Goal: Find specific page/section: Find specific page/section

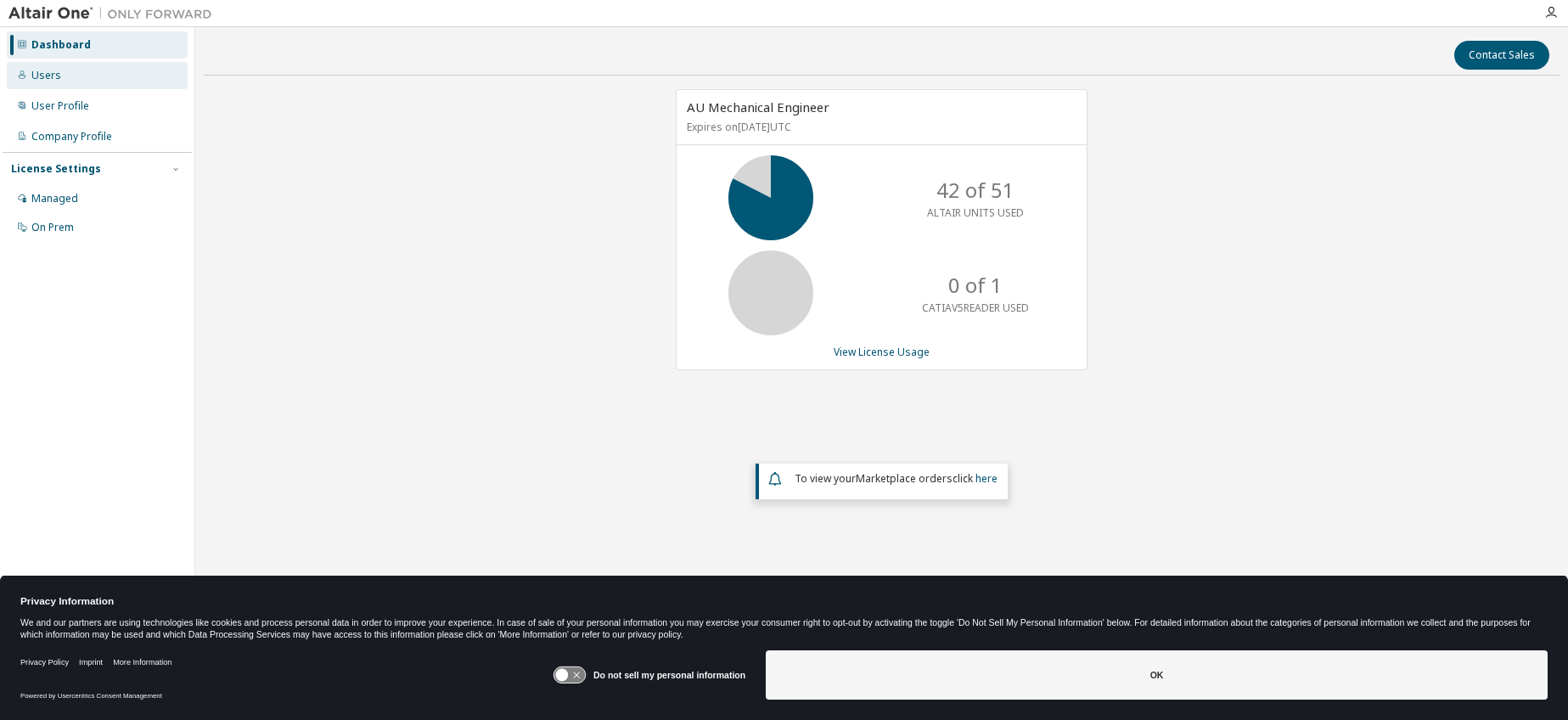
click at [56, 73] on div "Users" at bounding box center [47, 75] width 30 height 13
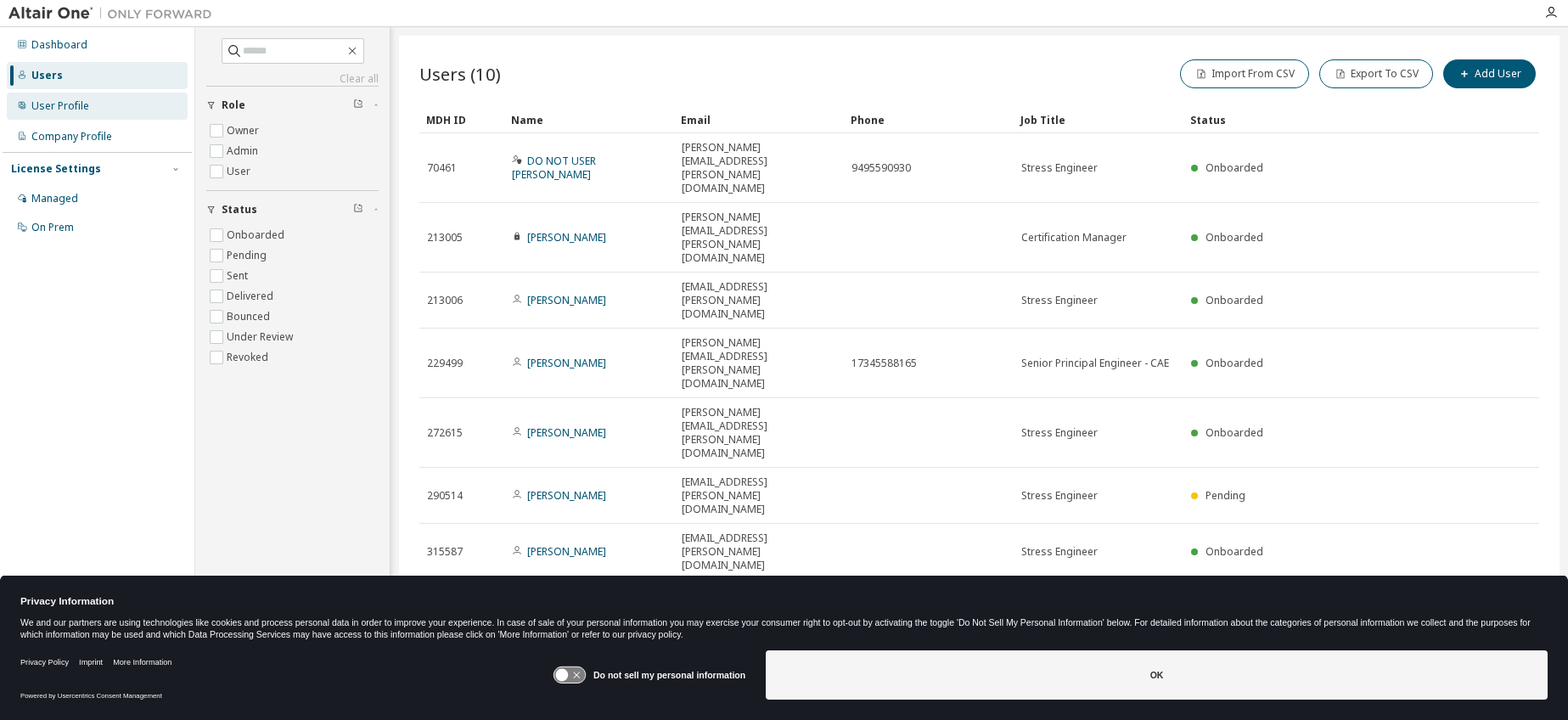
click at [55, 103] on div "User Profile" at bounding box center [60, 106] width 57 height 13
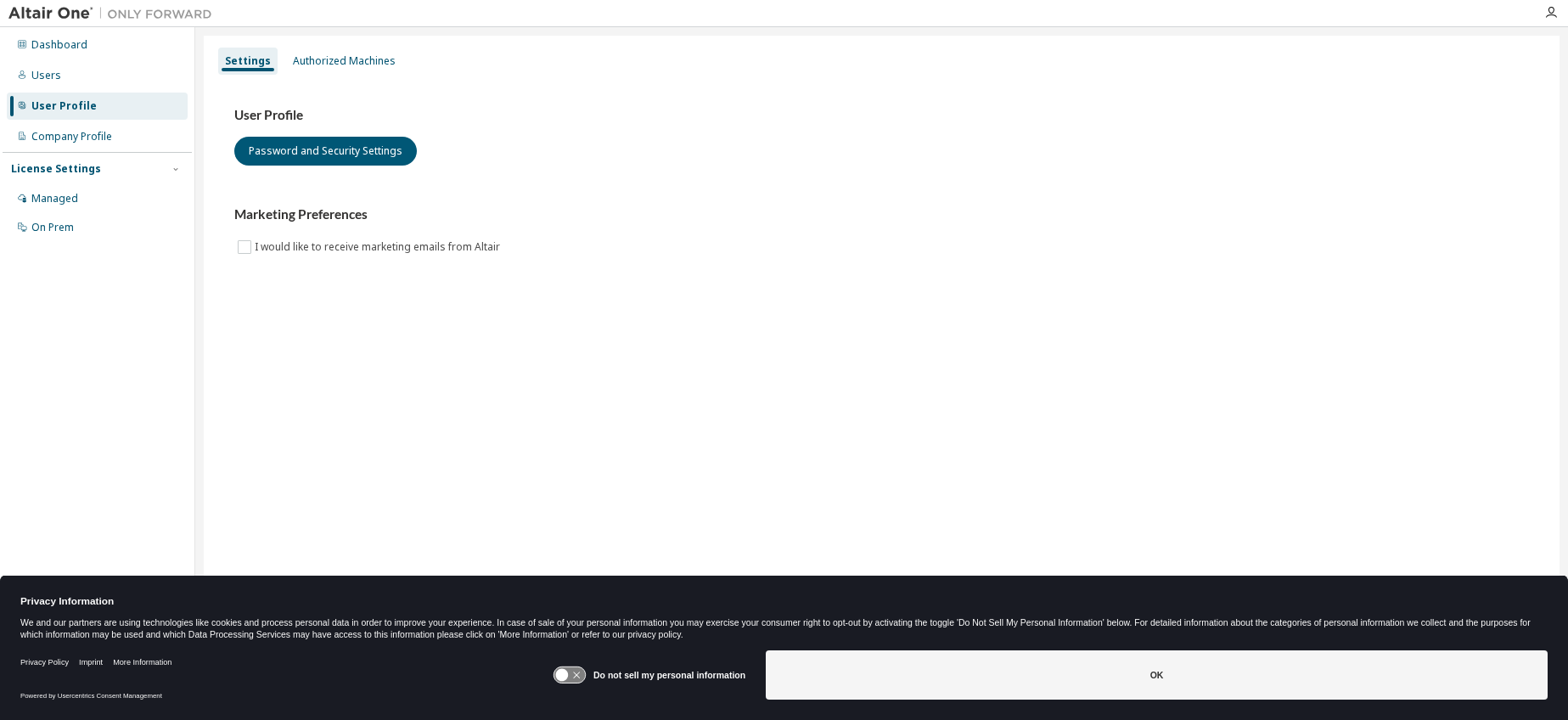
click at [55, 103] on div "User Profile" at bounding box center [64, 106] width 65 height 13
drag, startPoint x: 55, startPoint y: 103, endPoint x: 52, endPoint y: 134, distance: 31.1
click at [52, 134] on div "Company Profile" at bounding box center [71, 136] width 80 height 13
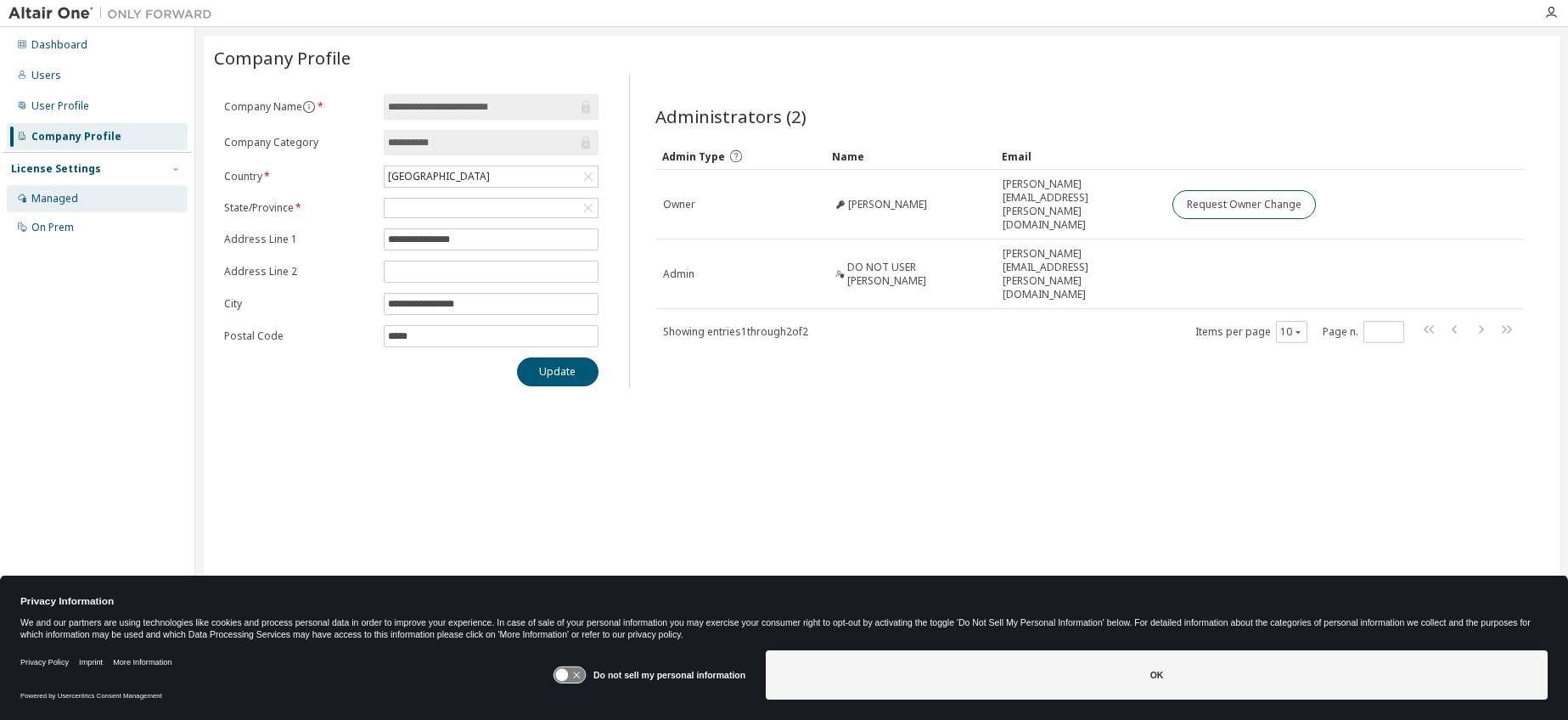
click at [56, 193] on div "Managed" at bounding box center [55, 199] width 47 height 13
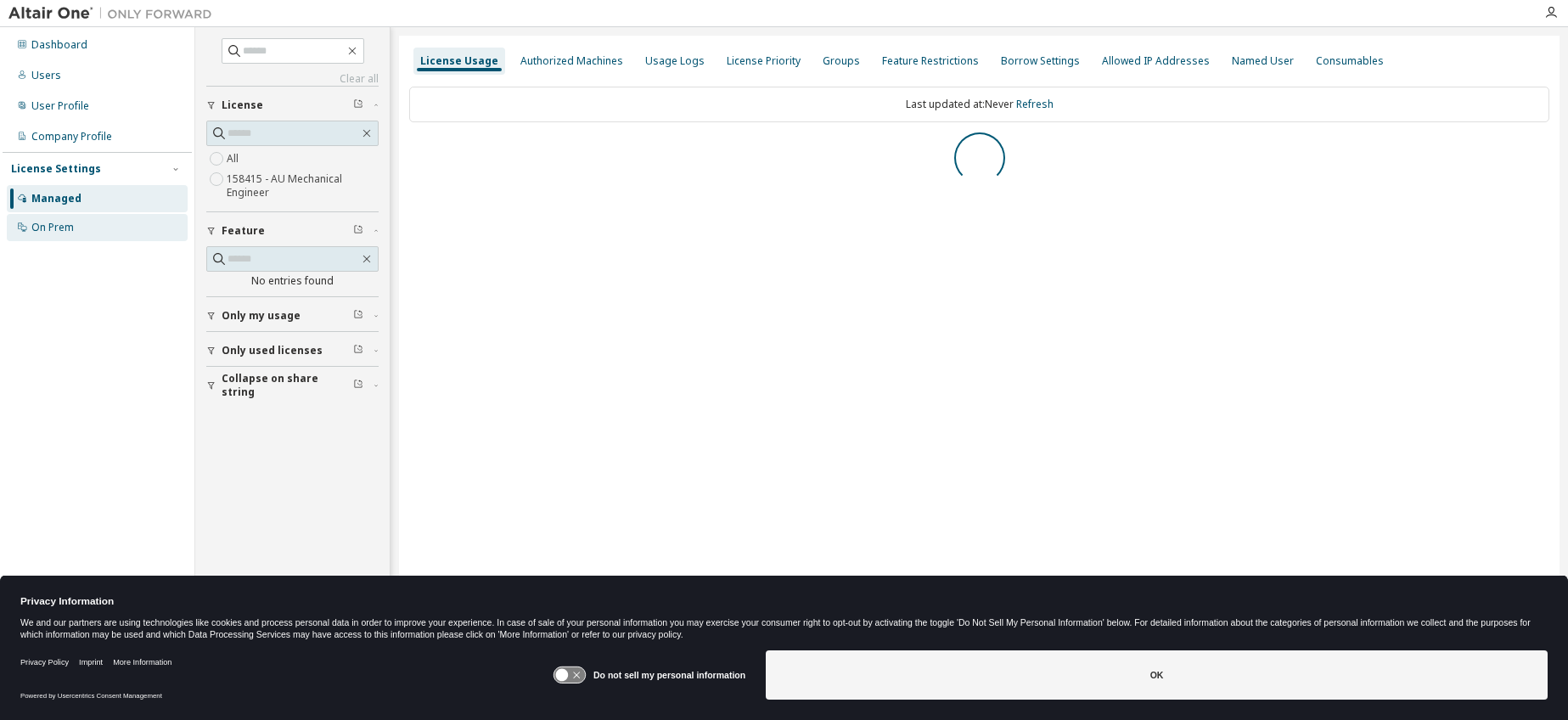
click at [52, 228] on div "On Prem" at bounding box center [53, 227] width 42 height 13
